Goal: Information Seeking & Learning: Learn about a topic

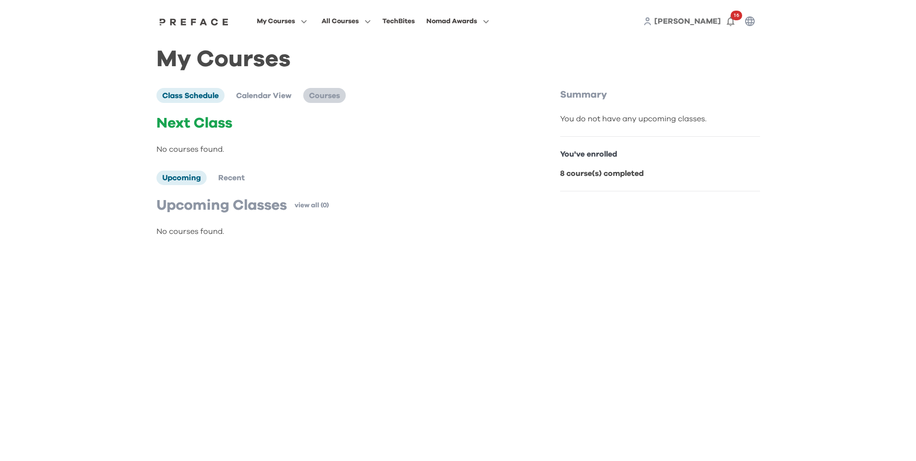
click at [326, 99] on span "Courses" at bounding box center [324, 96] width 31 height 8
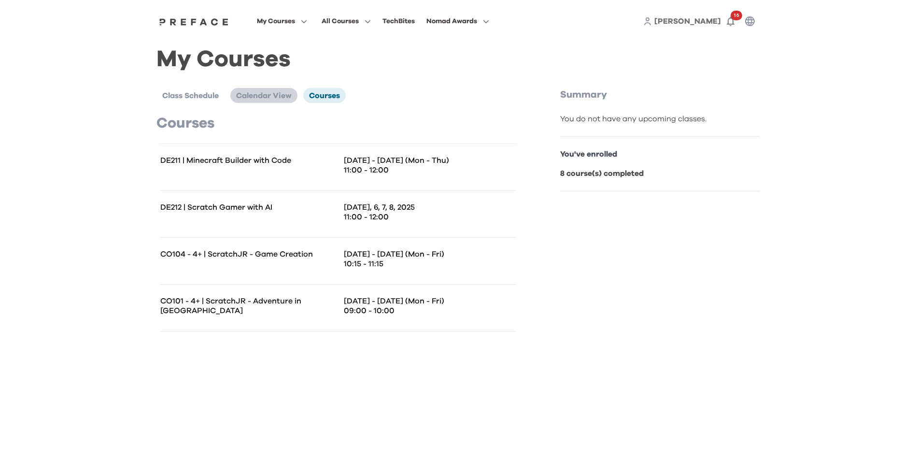
click at [259, 99] on span "Calendar View" at bounding box center [264, 96] width 56 height 8
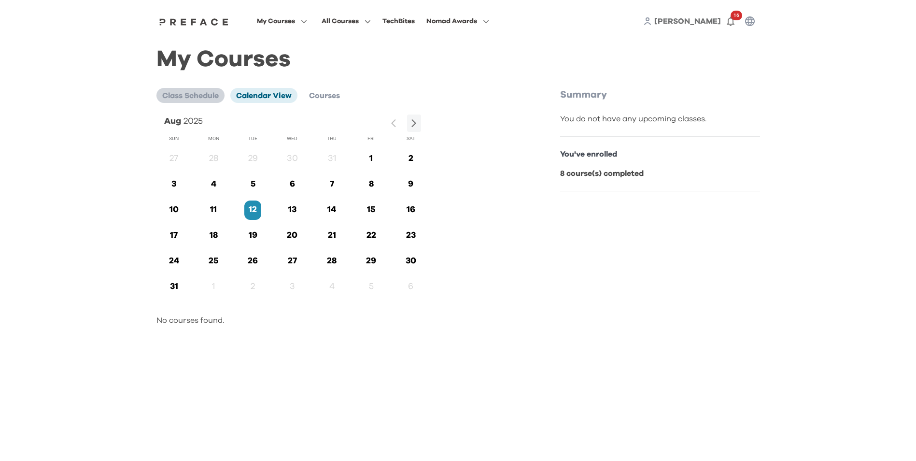
click at [194, 99] on span "Class Schedule" at bounding box center [190, 96] width 57 height 8
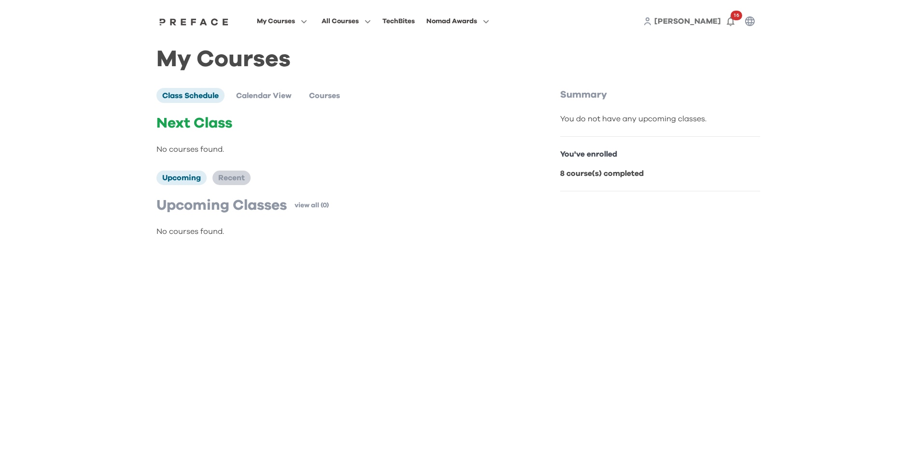
click at [231, 180] on span "Recent" at bounding box center [231, 178] width 27 height 8
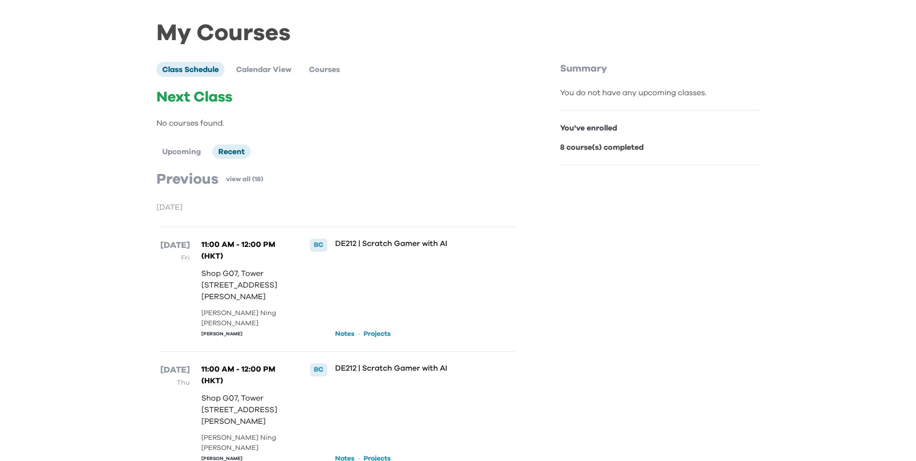
scroll to position [48, 0]
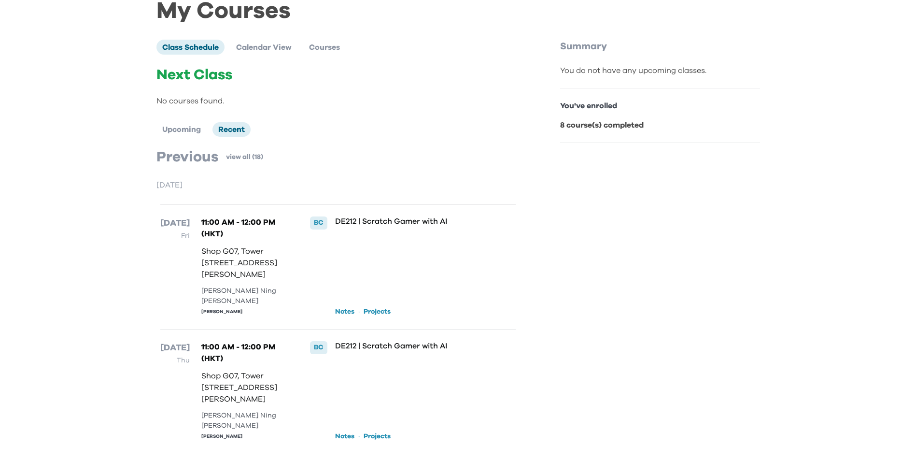
click at [318, 222] on div "BC" at bounding box center [318, 222] width 17 height 13
click at [362, 223] on p "DE212 | Scratch Gamer with AI" at bounding box center [409, 221] width 148 height 10
click at [348, 316] on link "Notes" at bounding box center [344, 312] width 19 height 10
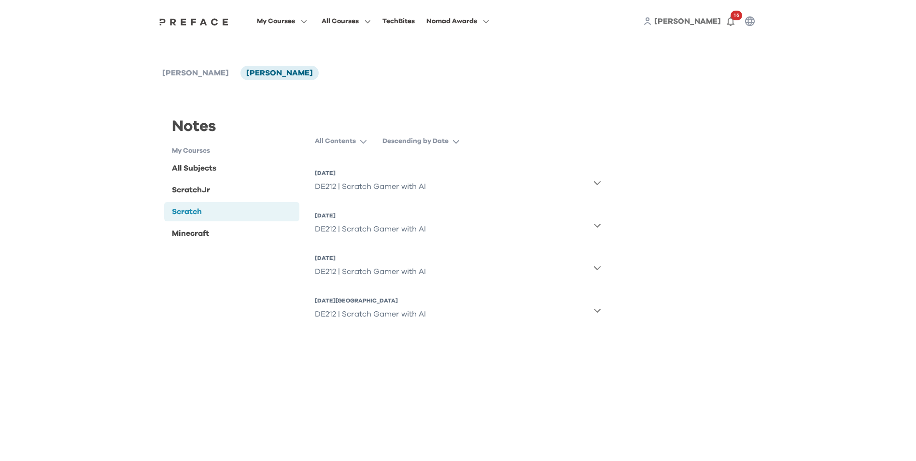
click at [354, 142] on p "All Contents" at bounding box center [335, 141] width 41 height 10
click at [404, 110] on div "Notes My Courses All Subjects ScratchJr Scratch Minecraft Scratch All Contents …" at bounding box center [458, 217] width 604 height 251
click at [599, 185] on icon "button" at bounding box center [598, 183] width 8 height 8
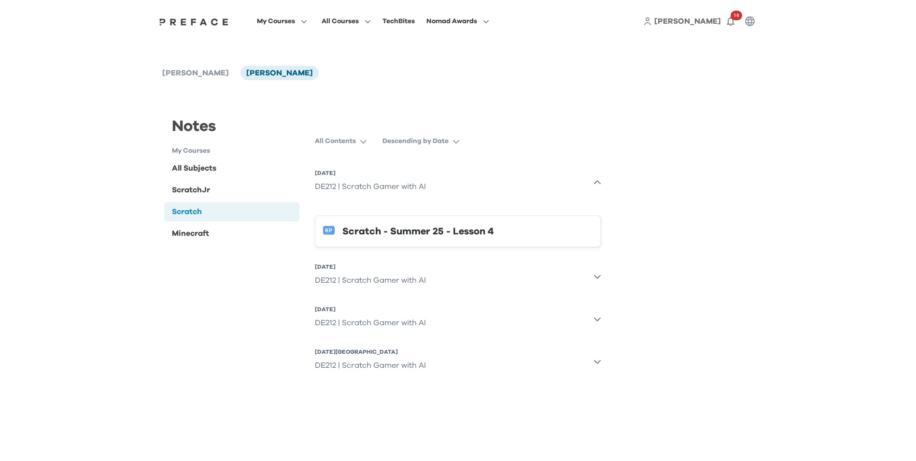
click at [593, 278] on button "7 Aug 2025, Thu DE212 | Scratch Gamer with AI" at bounding box center [458, 276] width 286 height 35
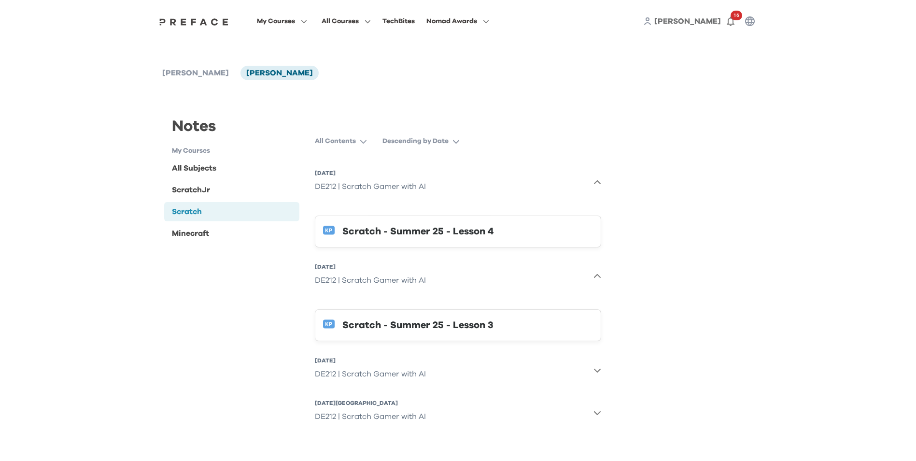
click at [399, 233] on div "Scratch - Summer 25 - Lesson 4" at bounding box center [467, 231] width 251 height 15
click at [283, 76] on span "[PERSON_NAME]" at bounding box center [279, 73] width 67 height 8
click at [197, 170] on div "All Subjects" at bounding box center [194, 168] width 44 height 12
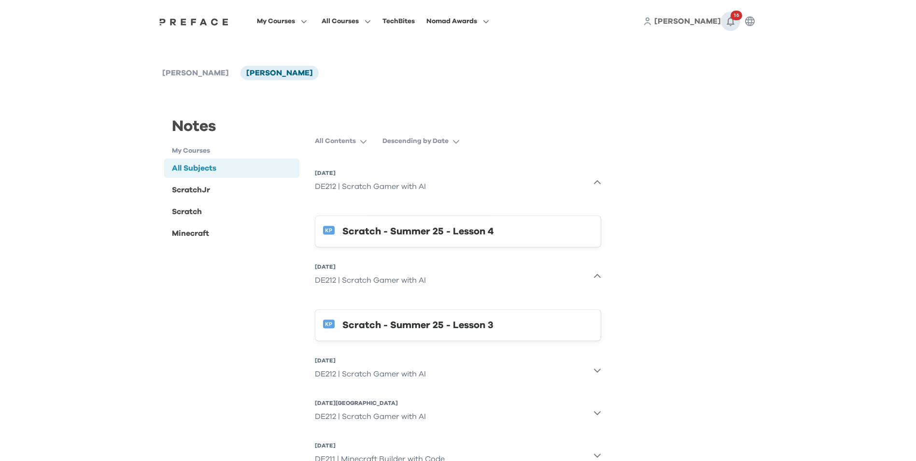
click at [731, 24] on icon "button" at bounding box center [731, 22] width 8 height 10
click at [706, 75] on link "View More ( 16 )" at bounding box center [720, 72] width 42 height 15
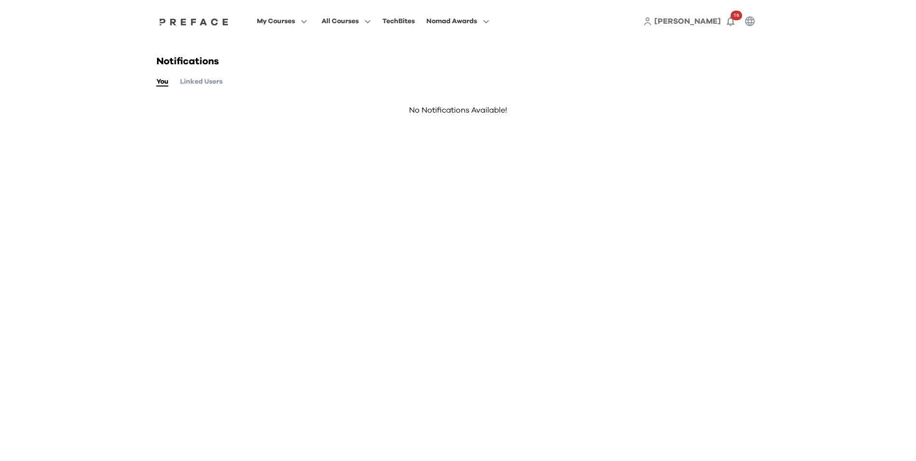
click at [212, 83] on button "Linked Users" at bounding box center [201, 81] width 42 height 11
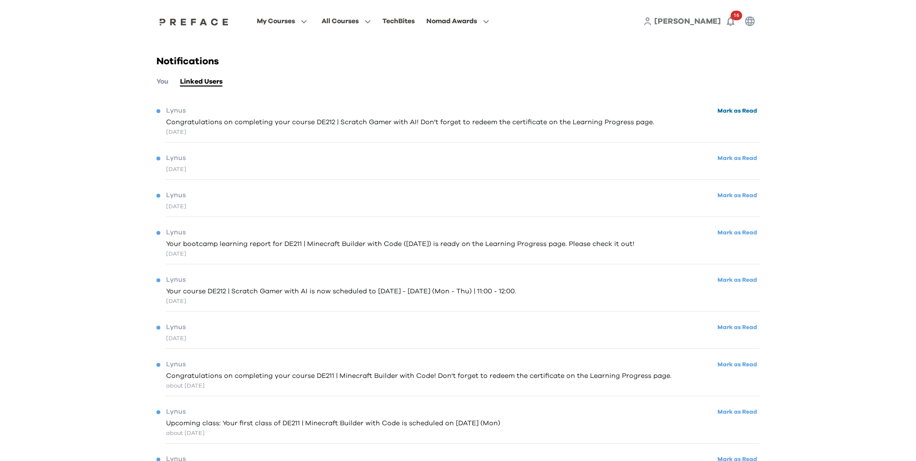
click at [751, 113] on button "Mark as Read" at bounding box center [737, 110] width 45 height 13
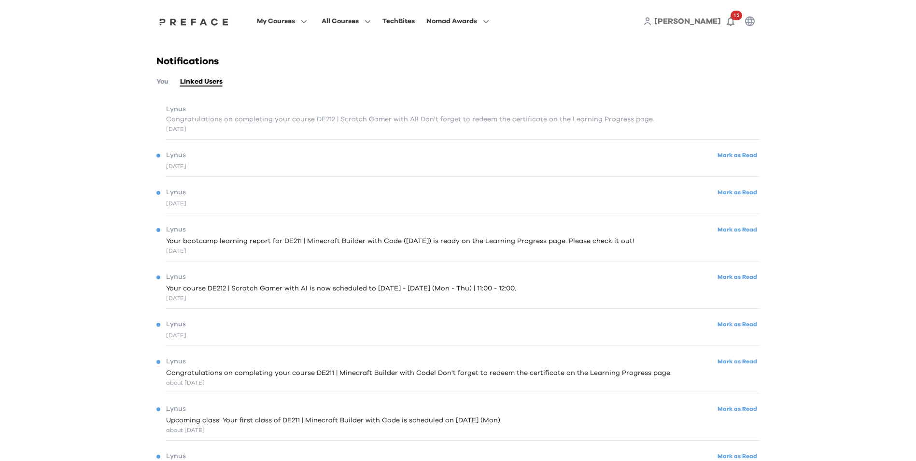
click at [311, 118] on span "Congratulations on completing your course DE212 | Scratch Gamer with AI! Don't …" at bounding box center [410, 119] width 488 height 10
click at [184, 122] on span "Congratulations on completing your course DE212 | Scratch Gamer with AI! Don't …" at bounding box center [410, 119] width 488 height 10
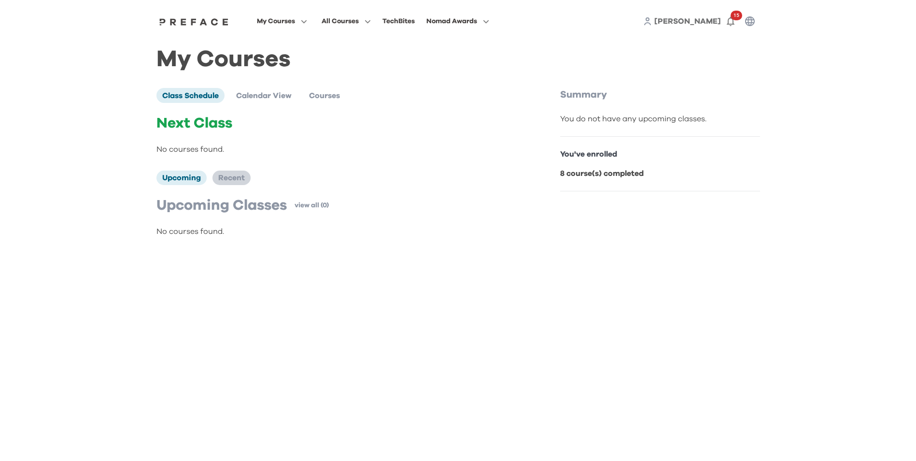
click at [223, 176] on span "Recent" at bounding box center [231, 178] width 27 height 8
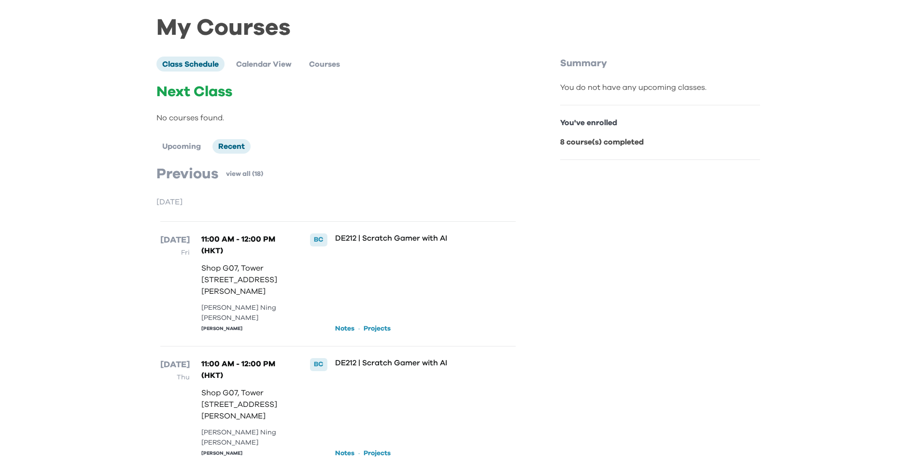
scroll to position [48, 0]
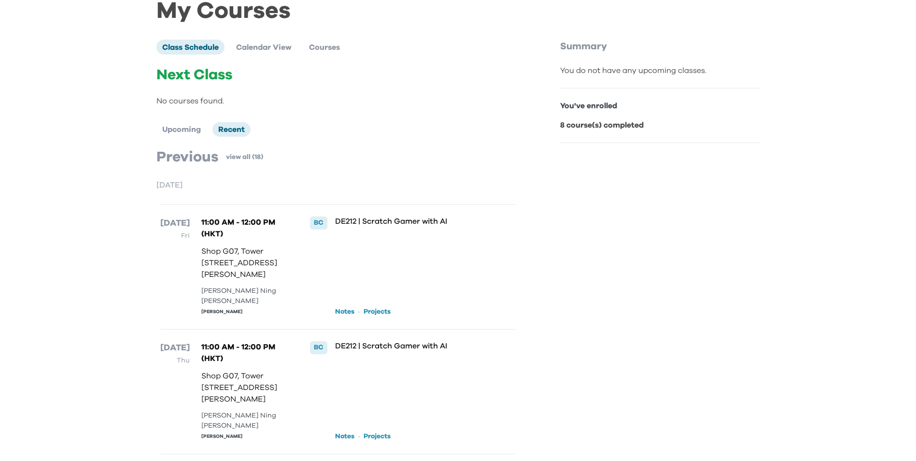
click at [383, 316] on link "Projects" at bounding box center [377, 312] width 27 height 10
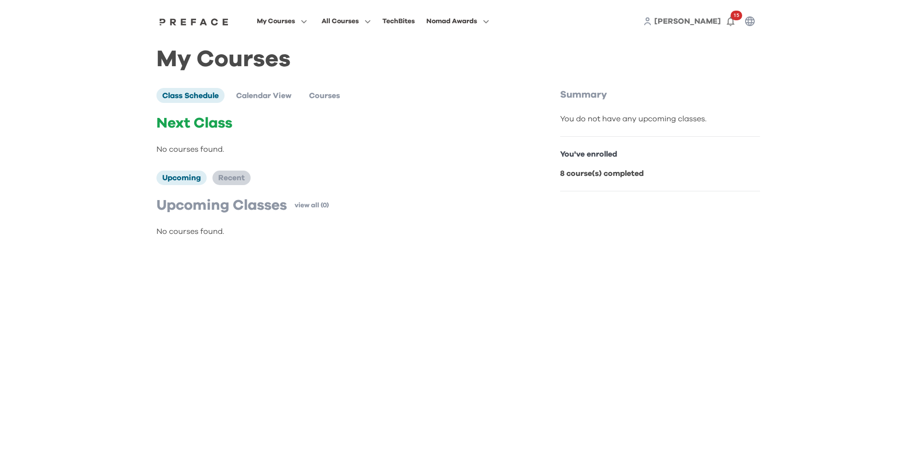
click at [241, 179] on span "Recent" at bounding box center [231, 178] width 27 height 8
